Goal: Navigation & Orientation: Find specific page/section

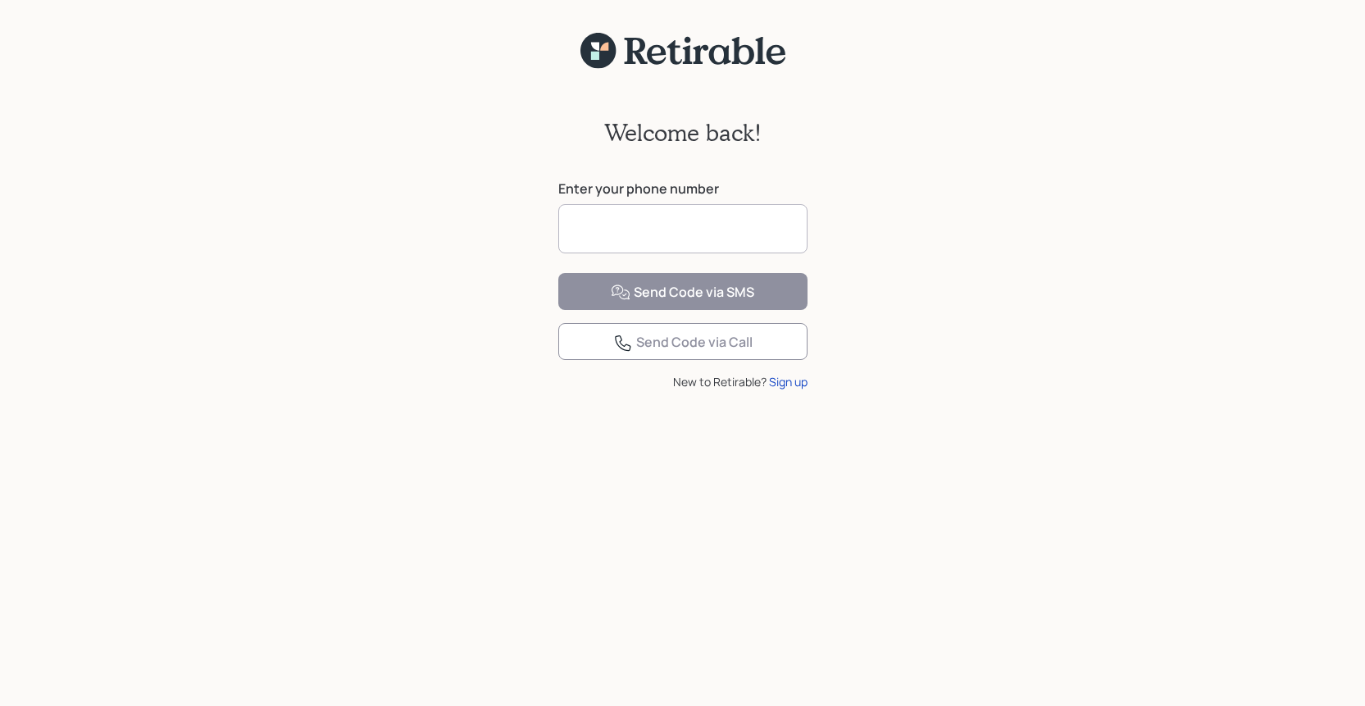
click at [745, 228] on input at bounding box center [682, 228] width 249 height 49
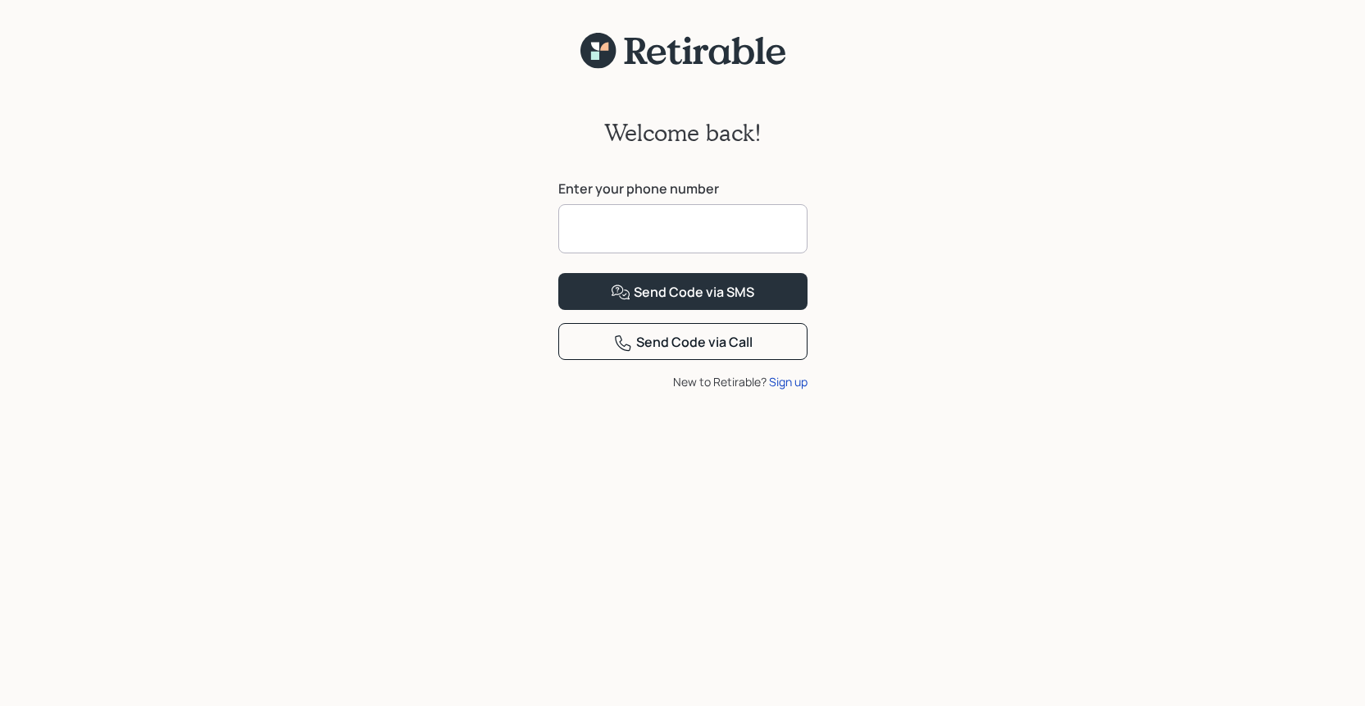
type input "**********"
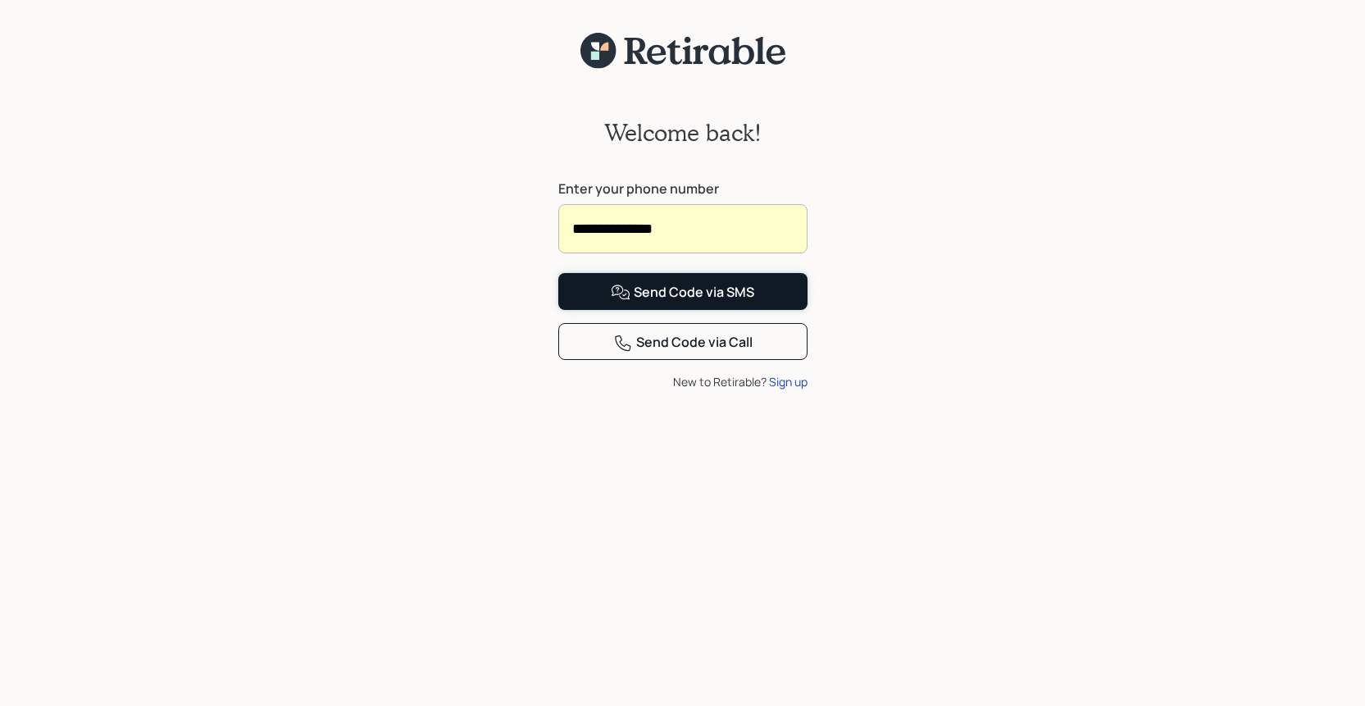
click at [704, 302] on div "Send Code via SMS" at bounding box center [682, 293] width 143 height 20
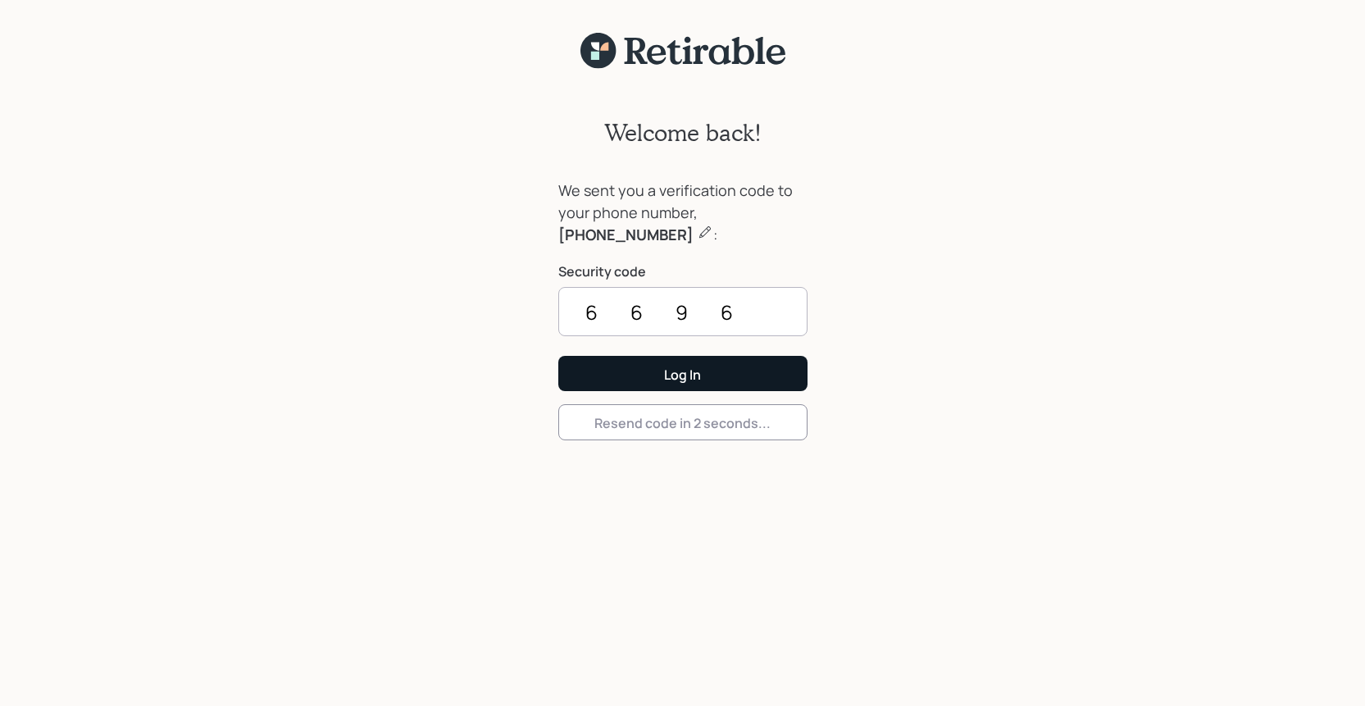
type input "6696"
click at [631, 375] on button "Log In" at bounding box center [682, 373] width 249 height 35
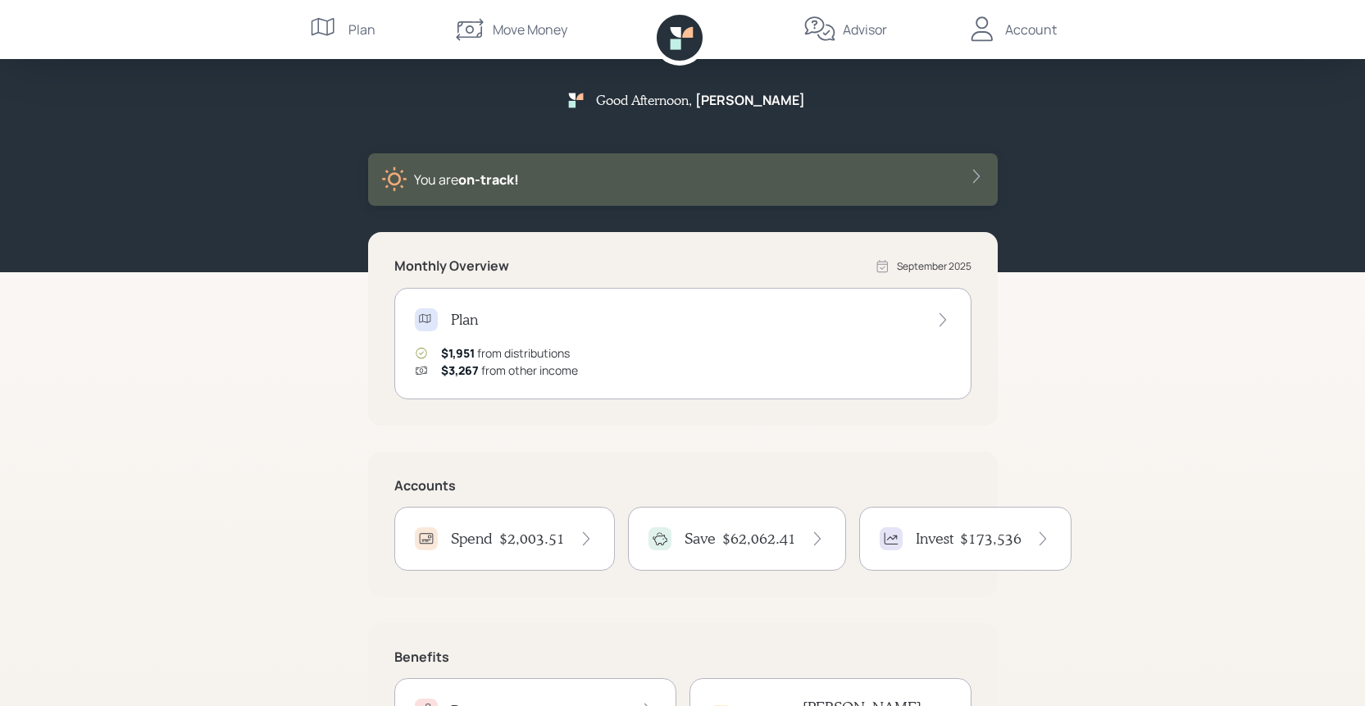
click at [796, 543] on div "$62,062.41" at bounding box center [773, 538] width 103 height 18
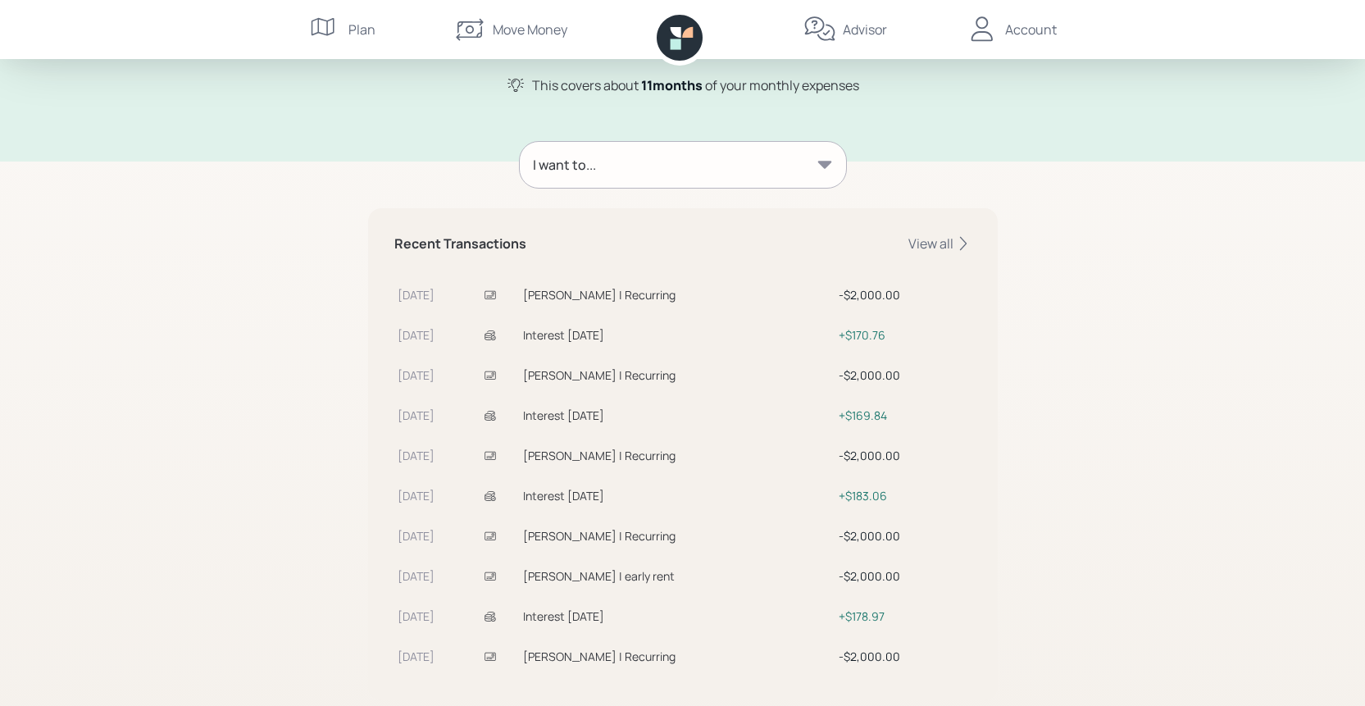
scroll to position [204, 0]
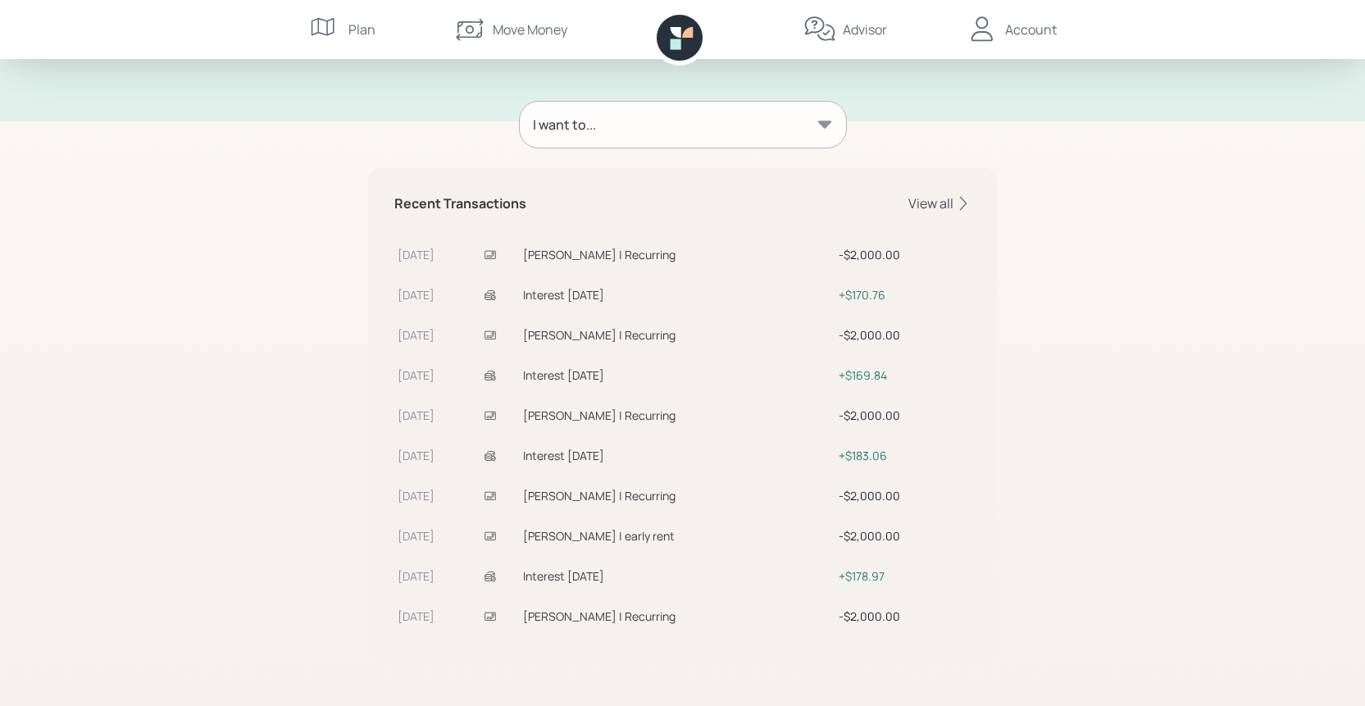
click at [936, 202] on div "View all" at bounding box center [939, 203] width 63 height 18
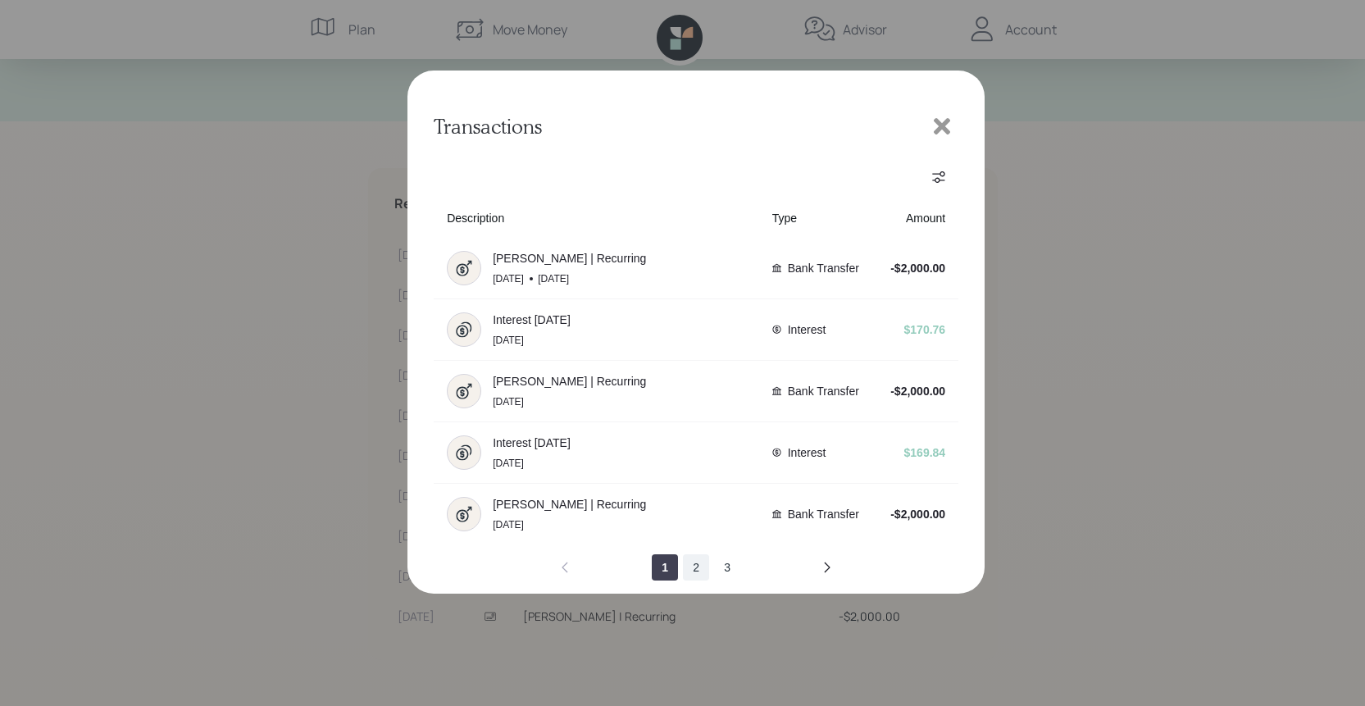
click at [699, 571] on button "2" at bounding box center [696, 567] width 26 height 26
click at [735, 566] on button "3" at bounding box center [727, 567] width 26 height 26
click at [945, 120] on icon at bounding box center [941, 126] width 25 height 25
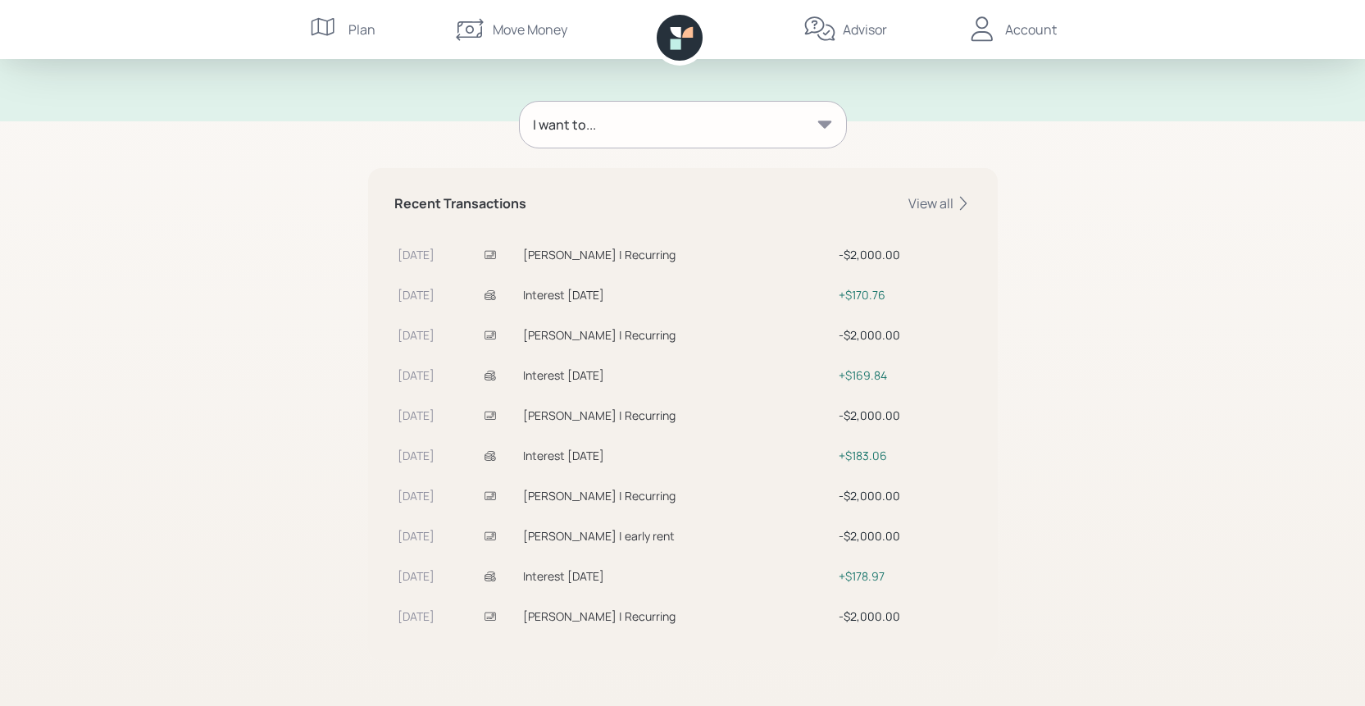
click at [811, 125] on div "I want to..." at bounding box center [683, 125] width 326 height 46
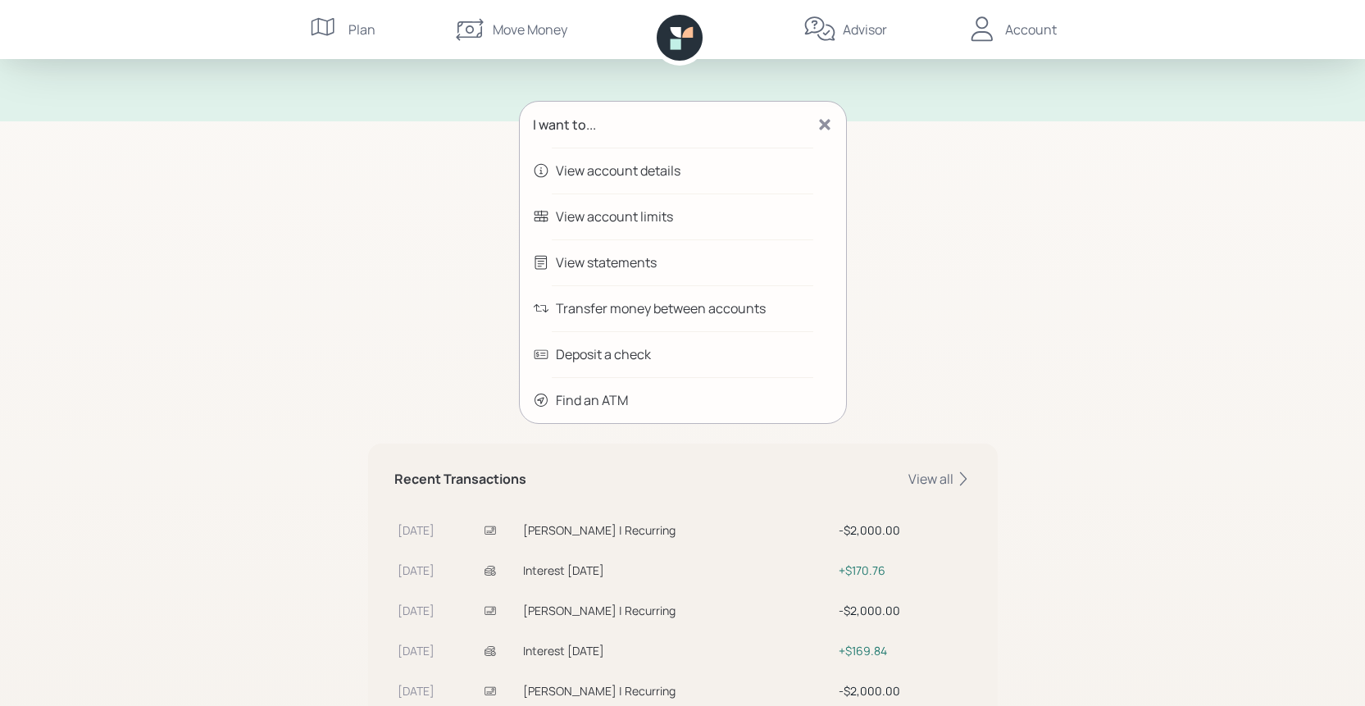
click at [344, 34] on div "Plan" at bounding box center [342, 29] width 66 height 59
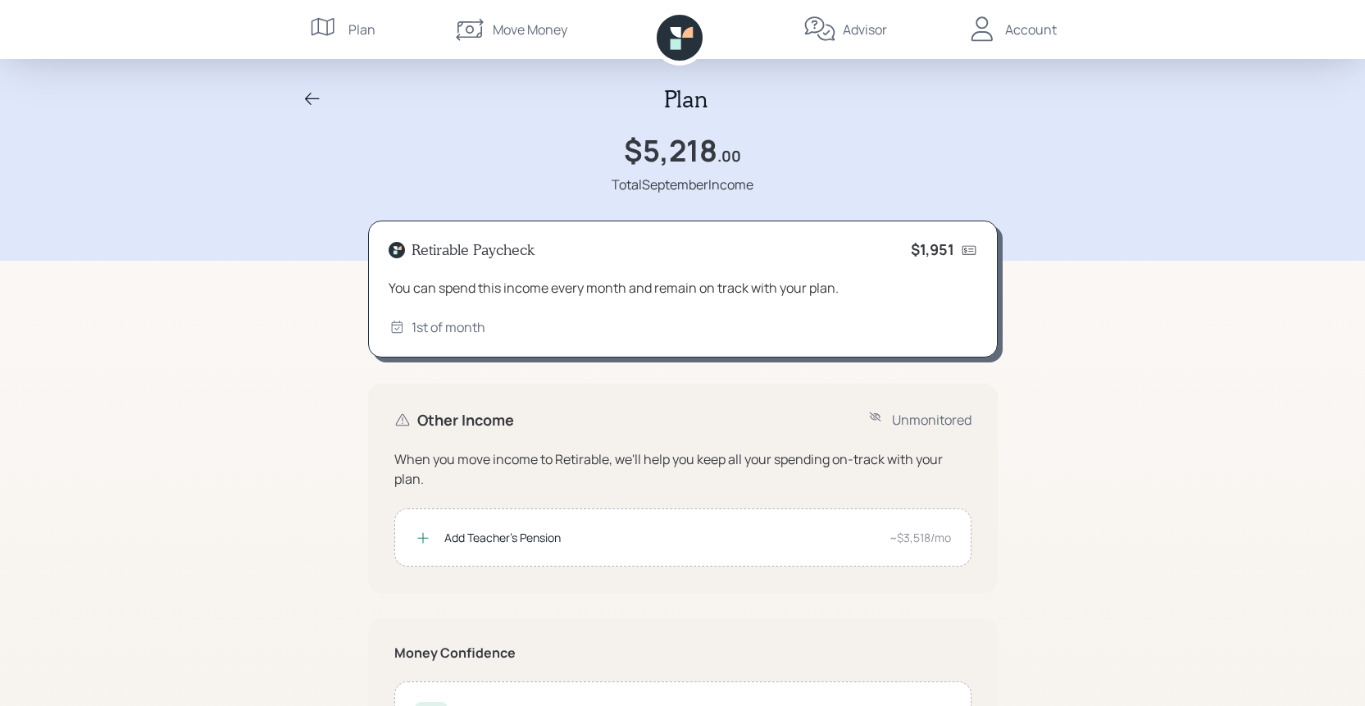
click at [308, 230] on div "Plan $5,218 .00 Total September Income" at bounding box center [682, 130] width 787 height 208
click at [1017, 22] on div "Account" at bounding box center [1031, 30] width 52 height 20
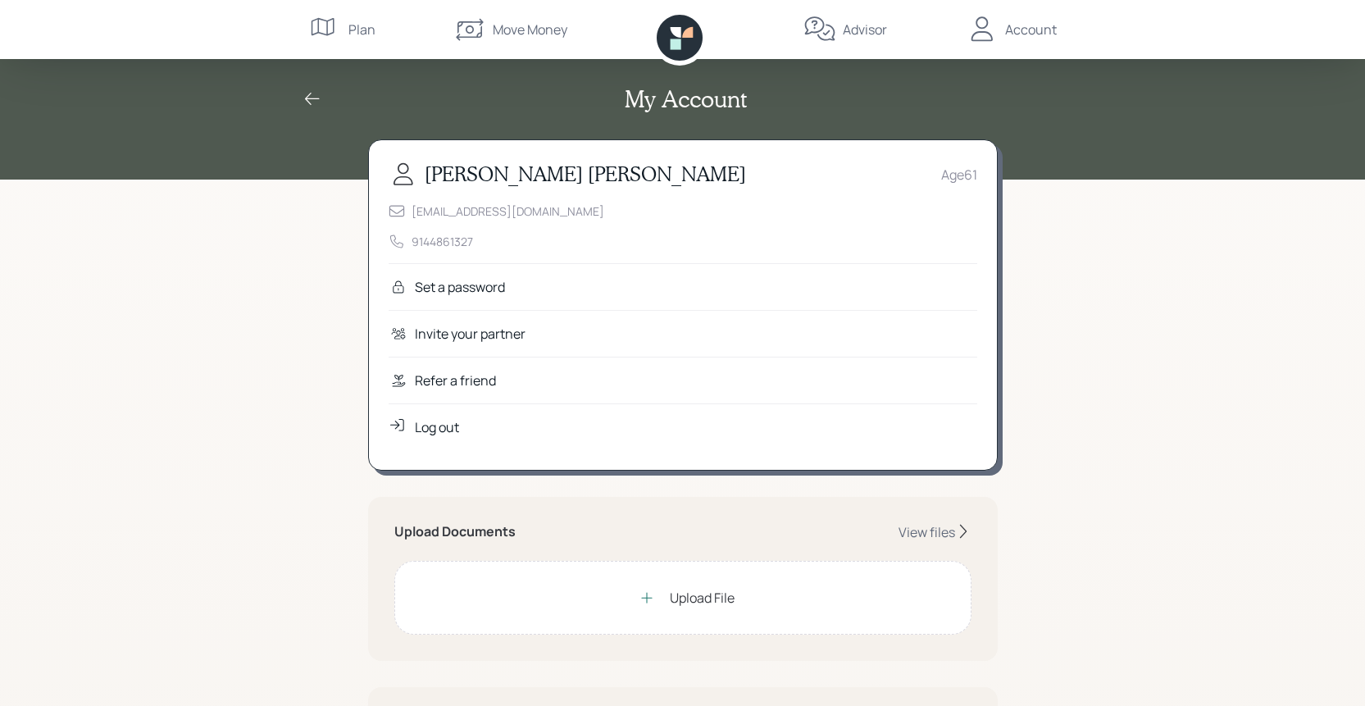
click at [670, 36] on icon at bounding box center [680, 38] width 46 height 46
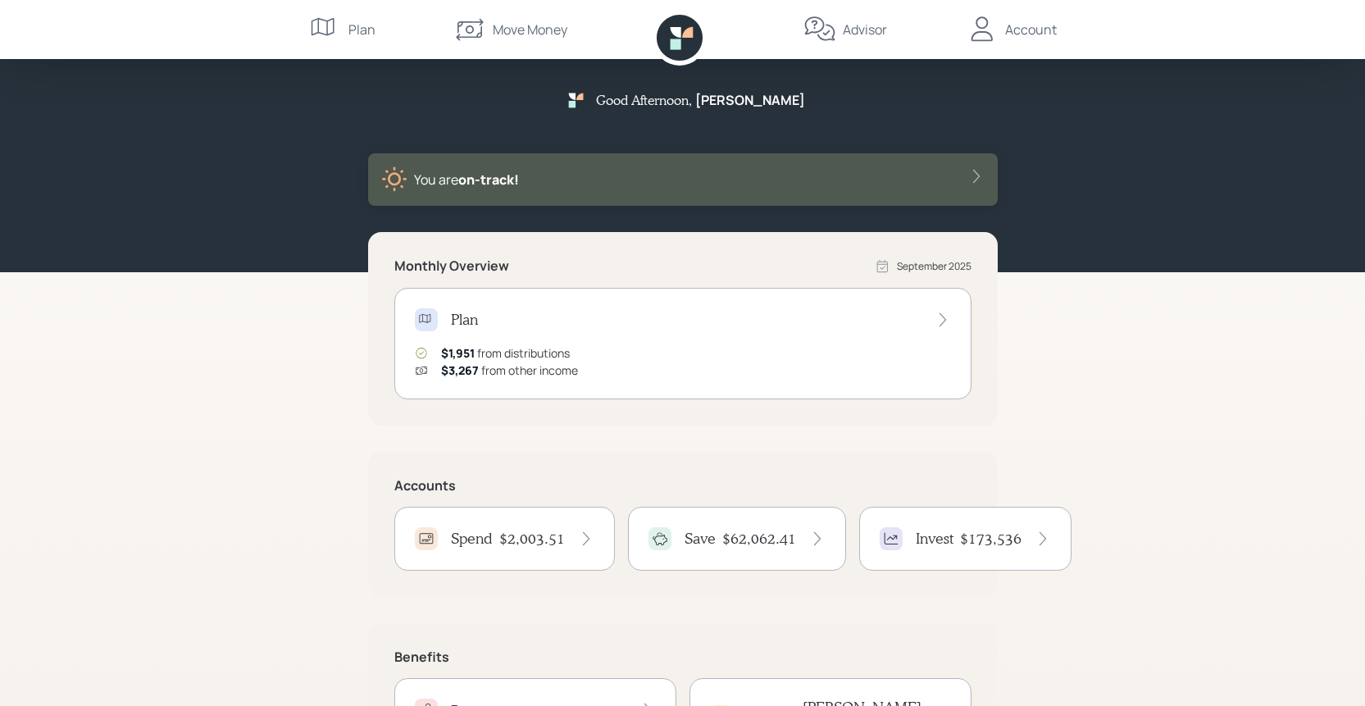
click at [953, 537] on div "Invest $173,536" at bounding box center [964, 538] width 171 height 23
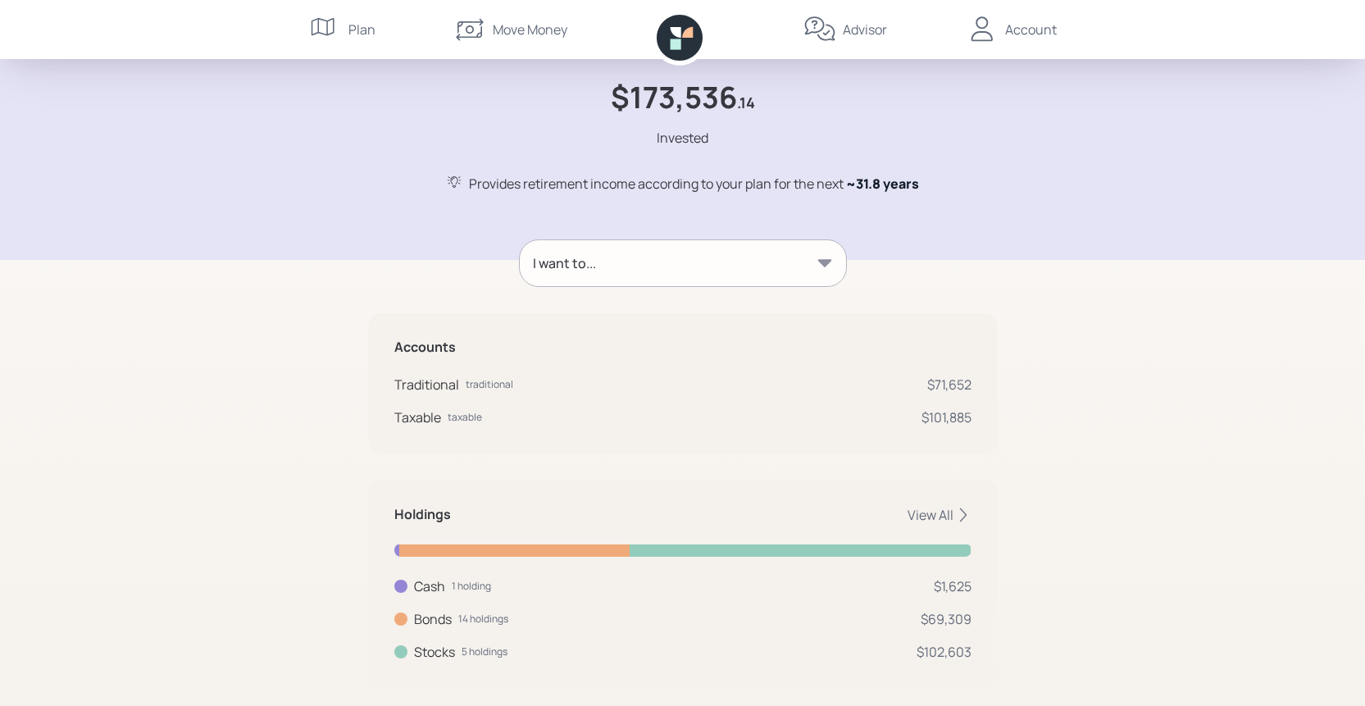
scroll to position [88, 0]
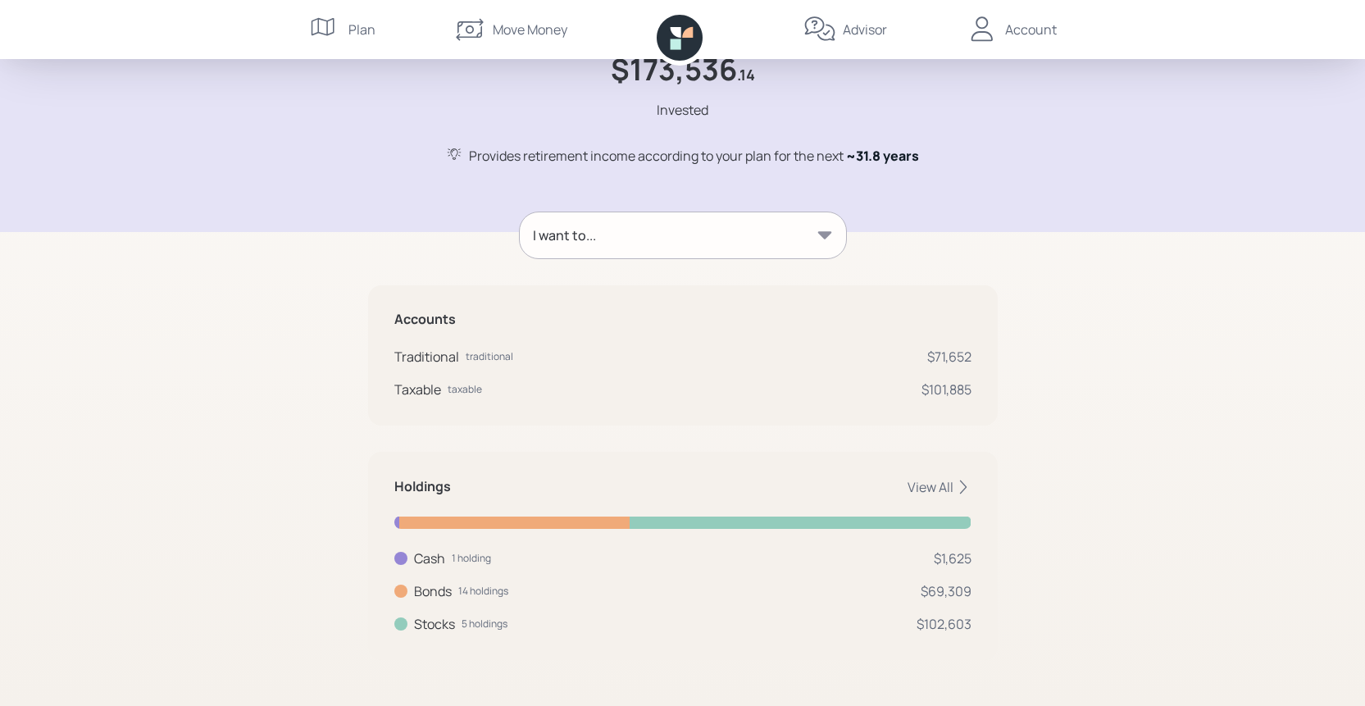
click at [819, 234] on icon at bounding box center [824, 234] width 14 height 7
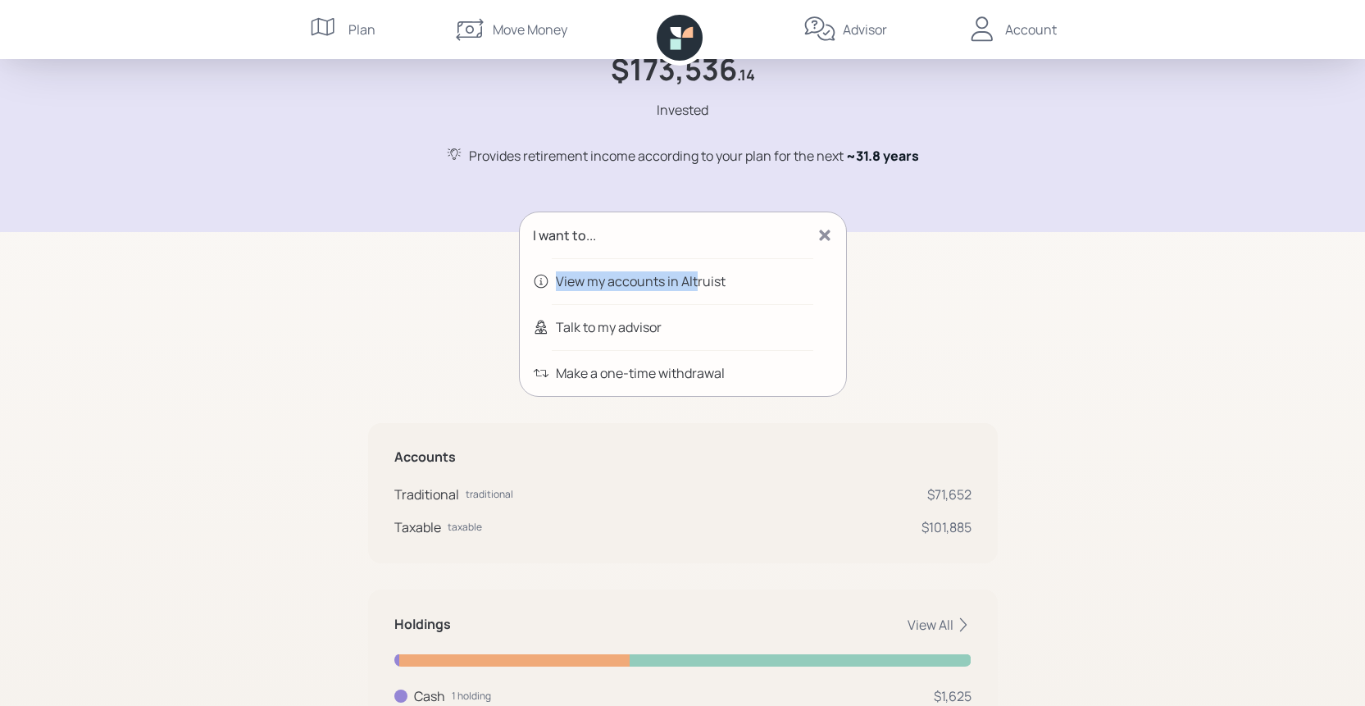
drag, startPoint x: 819, startPoint y: 234, endPoint x: 693, endPoint y: 283, distance: 134.7
click at [693, 283] on div "I want to... View my accounts in Altruist Talk to my advisor Make a one-time wi…" at bounding box center [683, 303] width 328 height 185
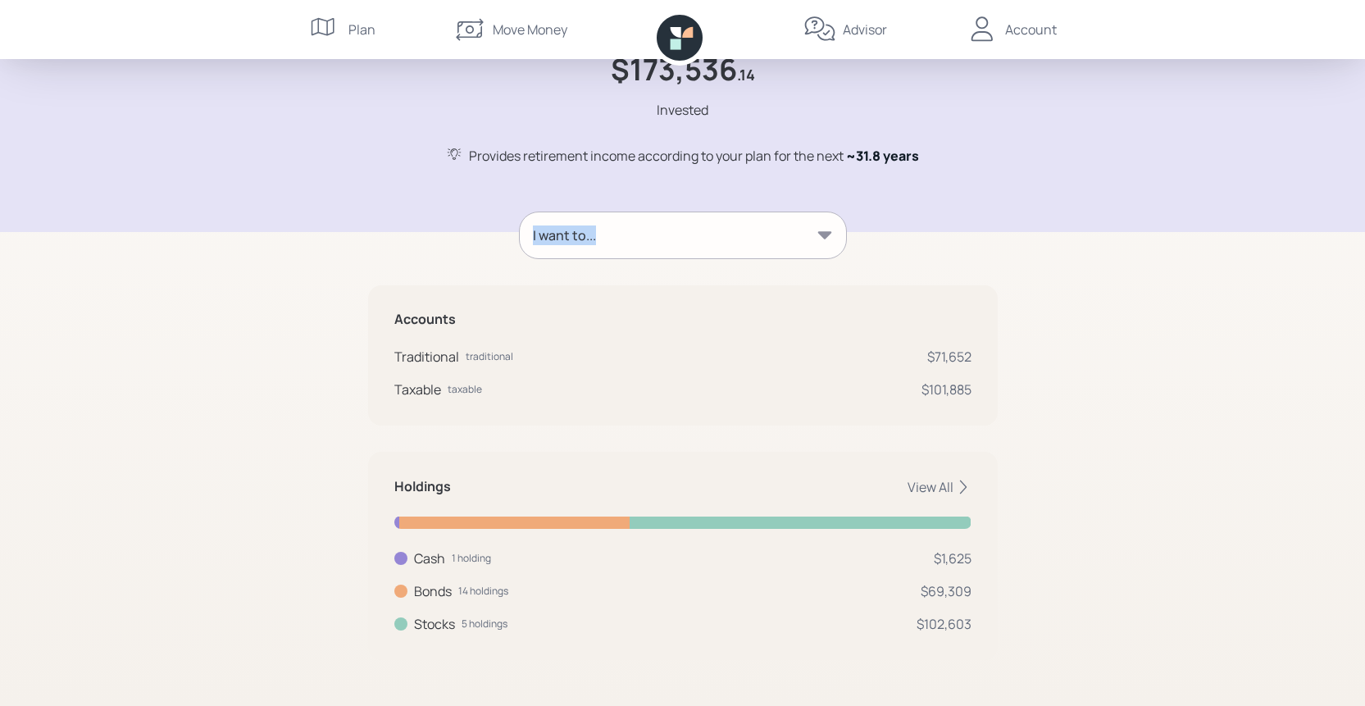
click at [710, 239] on div "I want to..." at bounding box center [683, 235] width 326 height 46
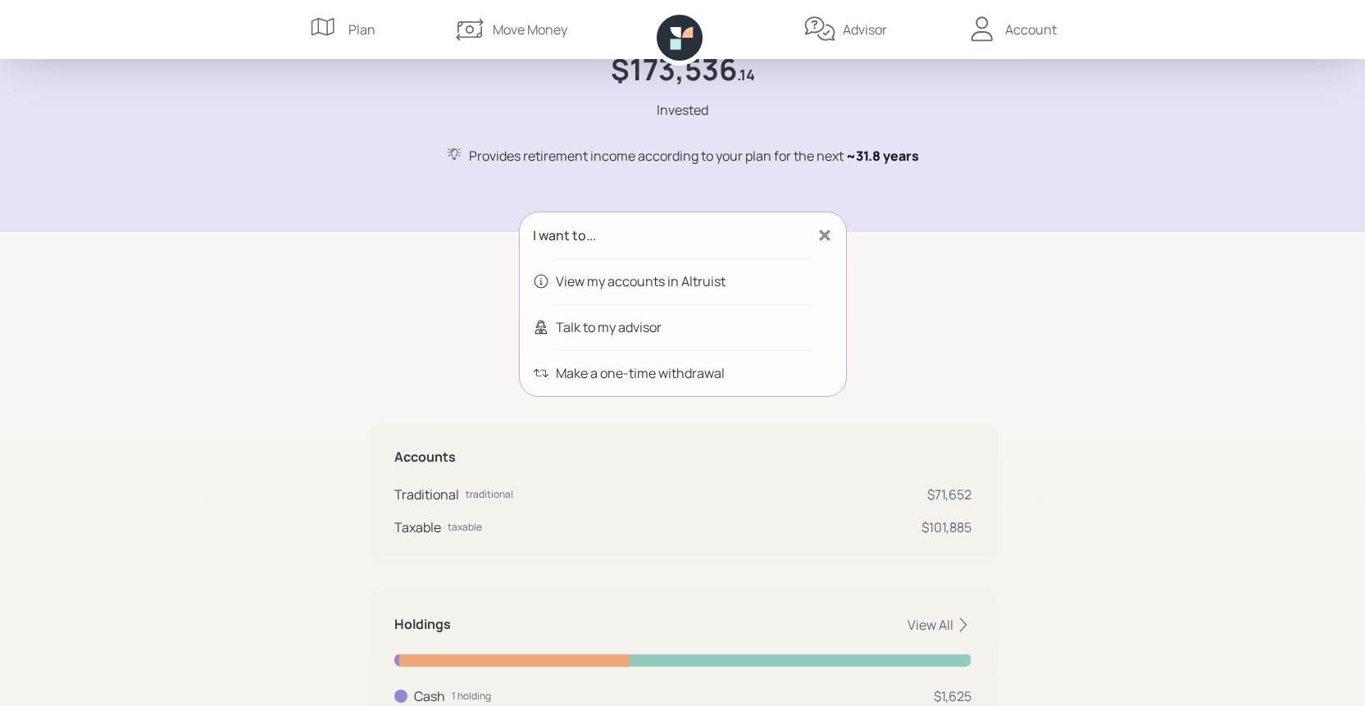
click at [700, 282] on div "View my accounts in Altruist" at bounding box center [641, 281] width 170 height 20
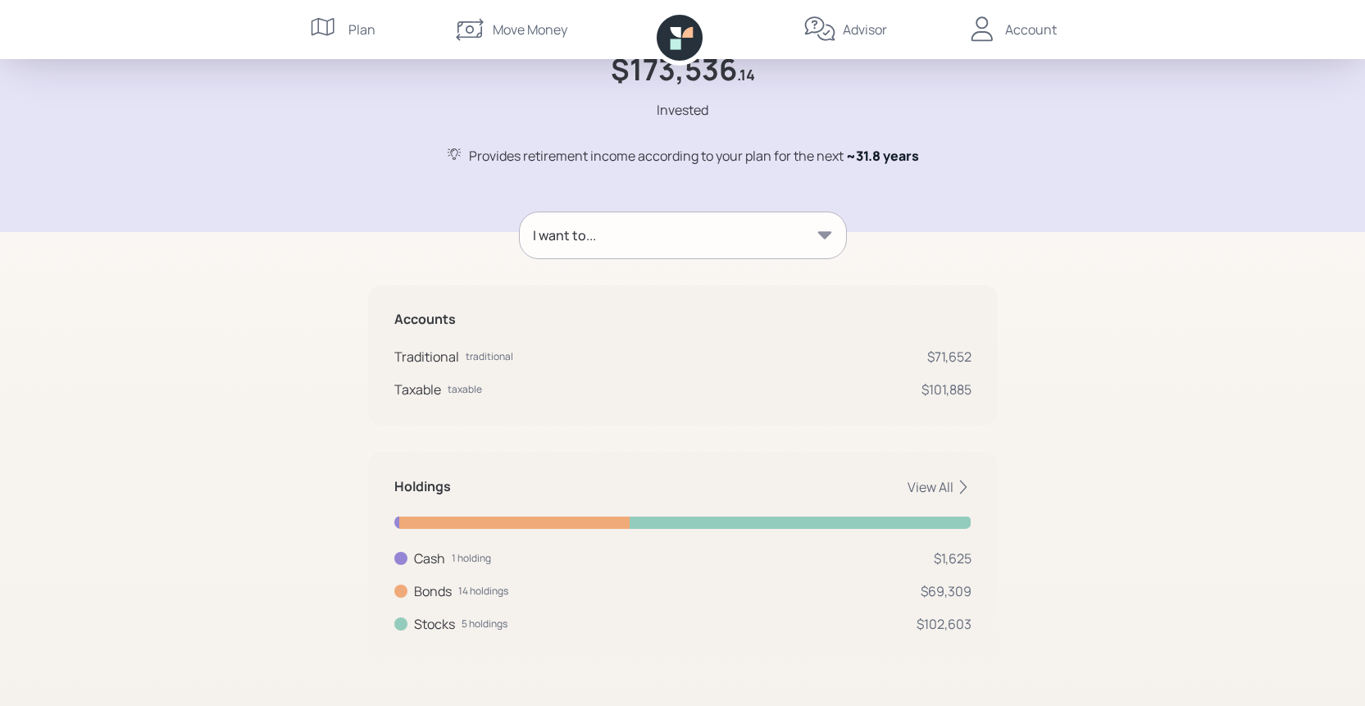
click at [1038, 33] on div "Account" at bounding box center [1031, 30] width 52 height 20
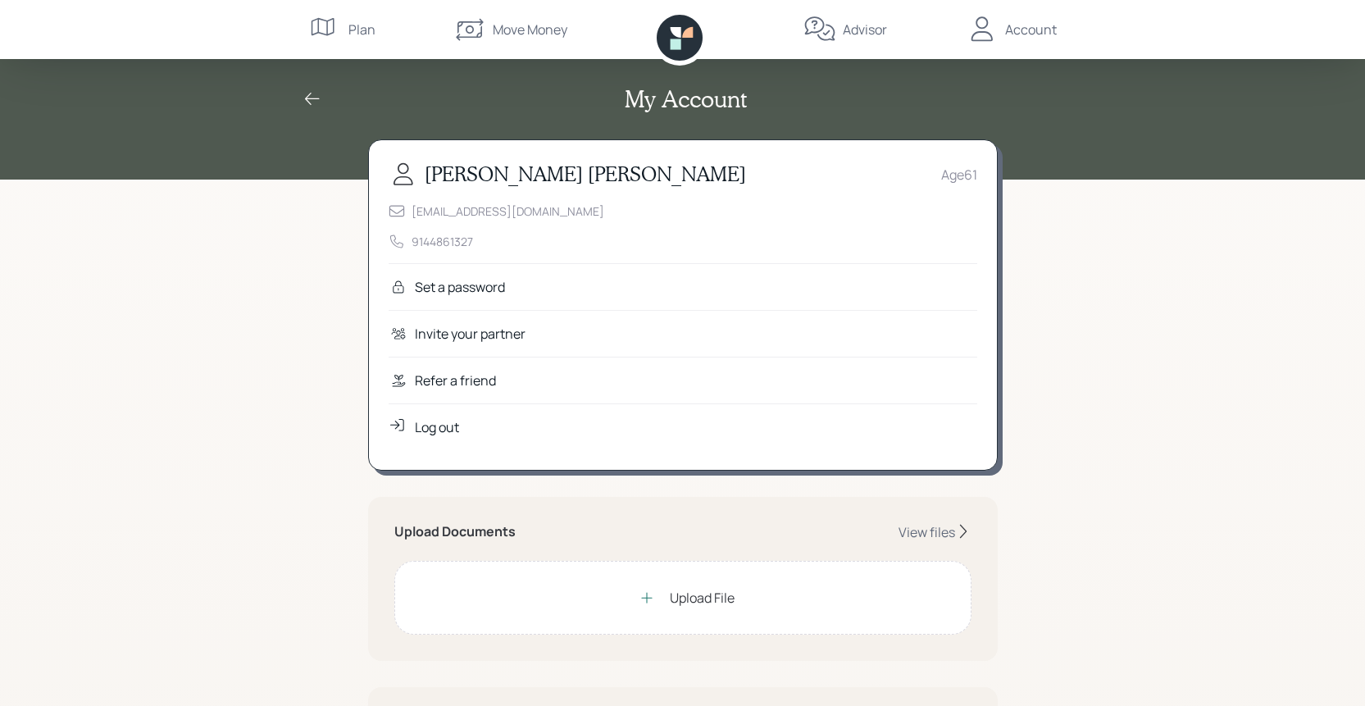
click at [428, 427] on div "Log out" at bounding box center [437, 427] width 44 height 20
